Goal: Transaction & Acquisition: Purchase product/service

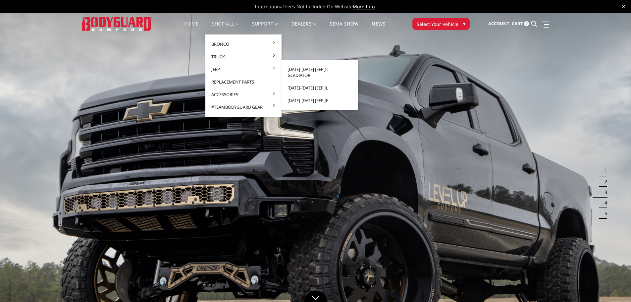
click at [316, 70] on link "[DATE]-[DATE] Jeep JT Gladiator" at bounding box center [319, 72] width 71 height 19
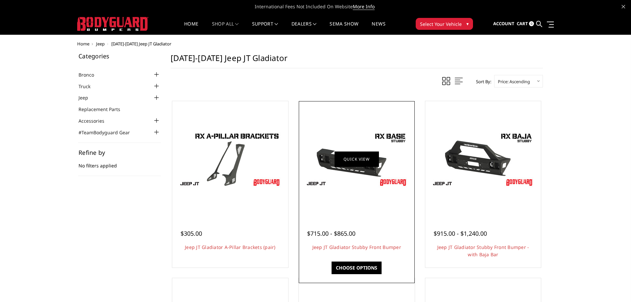
click at [360, 157] on link "Quick view" at bounding box center [357, 159] width 44 height 16
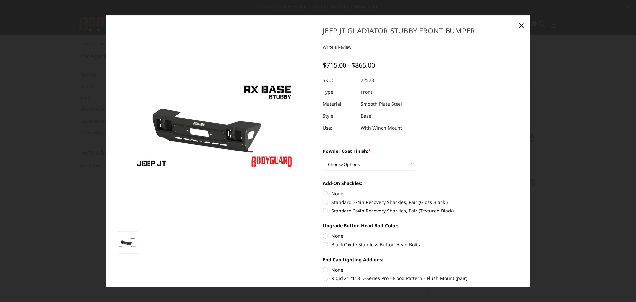
click at [389, 164] on select "Choose Options Bare Metal Textured Black Powder Coat" at bounding box center [369, 164] width 93 height 13
select select "4246"
click at [323, 158] on select "Choose Options Bare Metal Textured Black Powder Coat" at bounding box center [369, 164] width 93 height 13
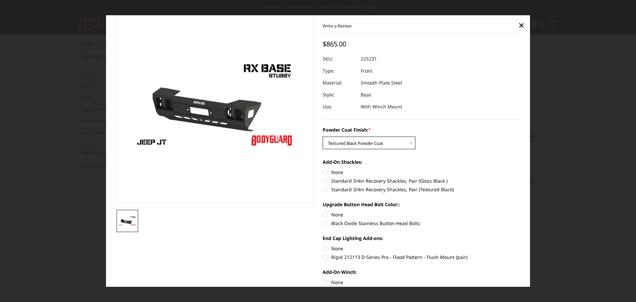
scroll to position [33, 0]
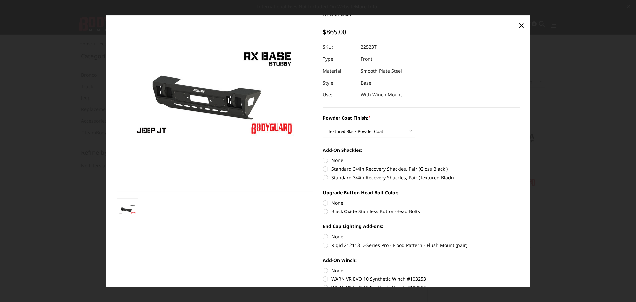
click at [323, 160] on label "None" at bounding box center [421, 160] width 197 height 7
click at [323, 157] on input "None" at bounding box center [323, 157] width 0 height 0
radio input "true"
